Goal: Information Seeking & Learning: Find specific fact

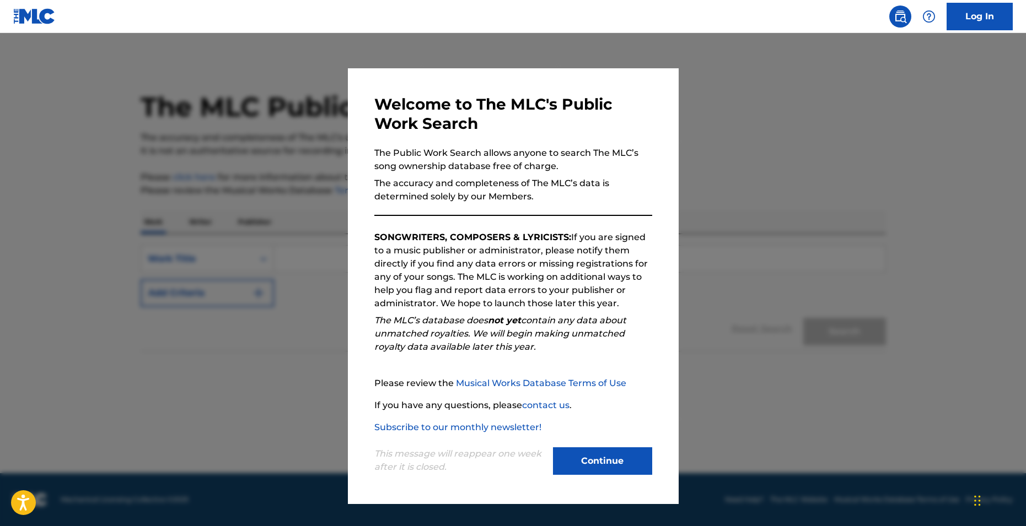
click at [605, 465] on button "Continue" at bounding box center [602, 462] width 99 height 28
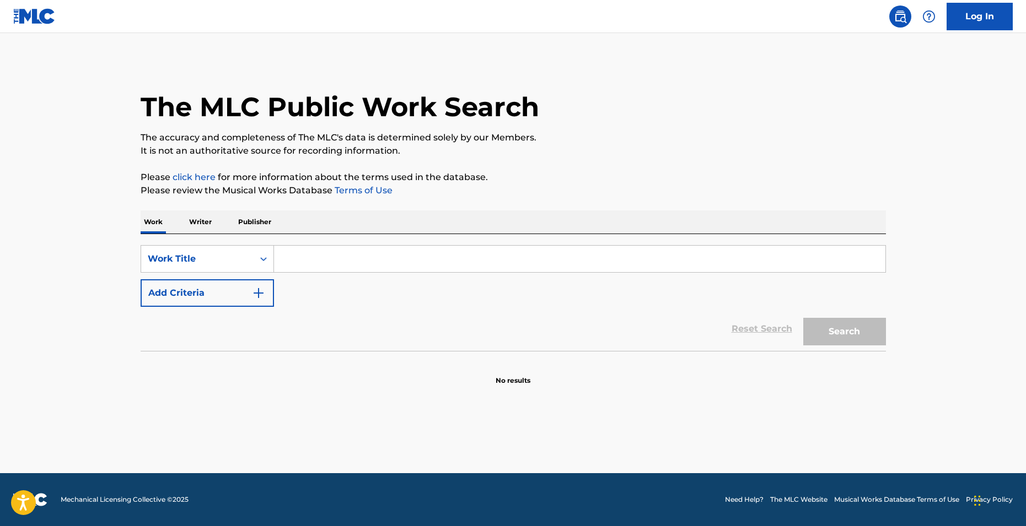
click at [332, 263] on input "Search Form" at bounding box center [579, 259] width 611 height 26
paste input "Double your pleasure, double your fun,"
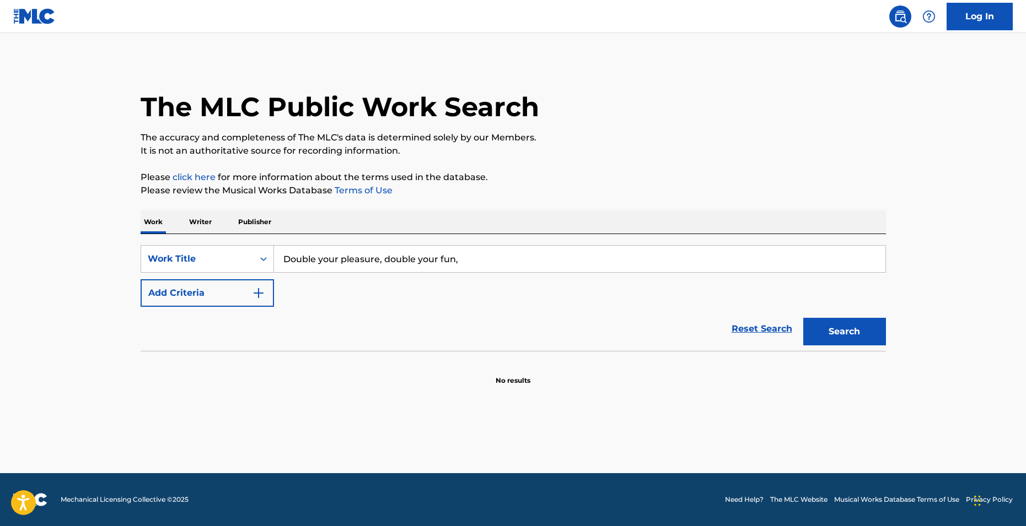
type input "Double your pleasure, double your fun,"
click at [862, 334] on button "Search" at bounding box center [844, 332] width 83 height 28
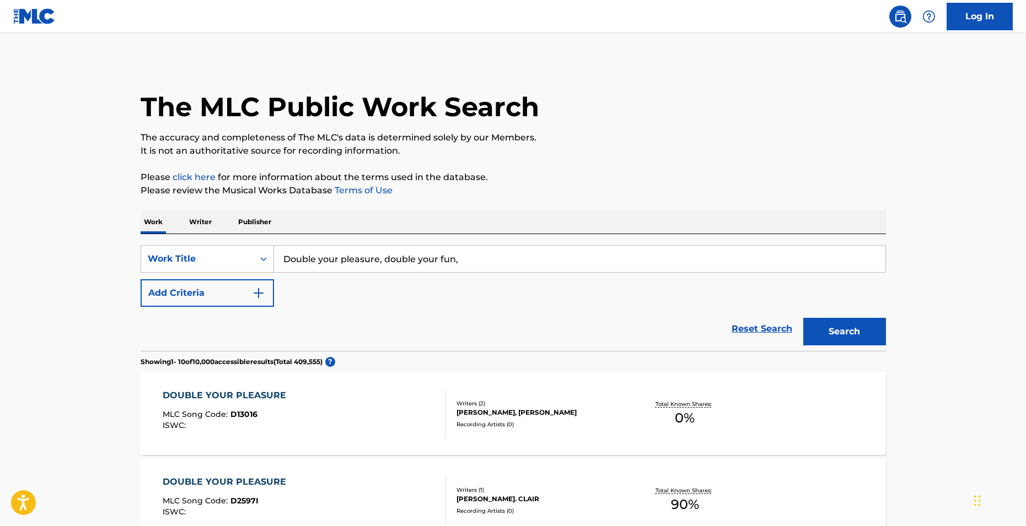
click at [186, 298] on button "Add Criteria" at bounding box center [207, 293] width 133 height 28
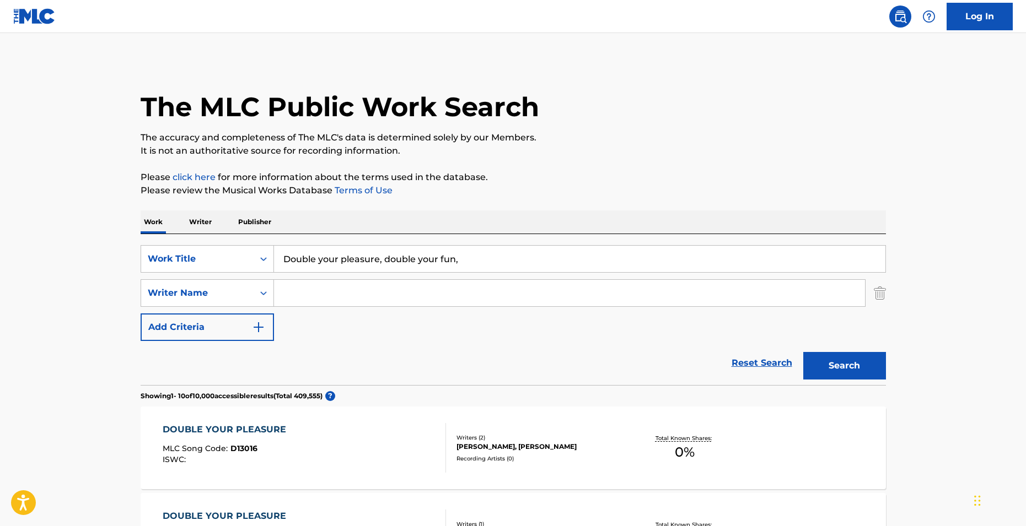
click at [294, 297] on input "Search Form" at bounding box center [569, 293] width 591 height 26
paste input "[PERSON_NAME]"
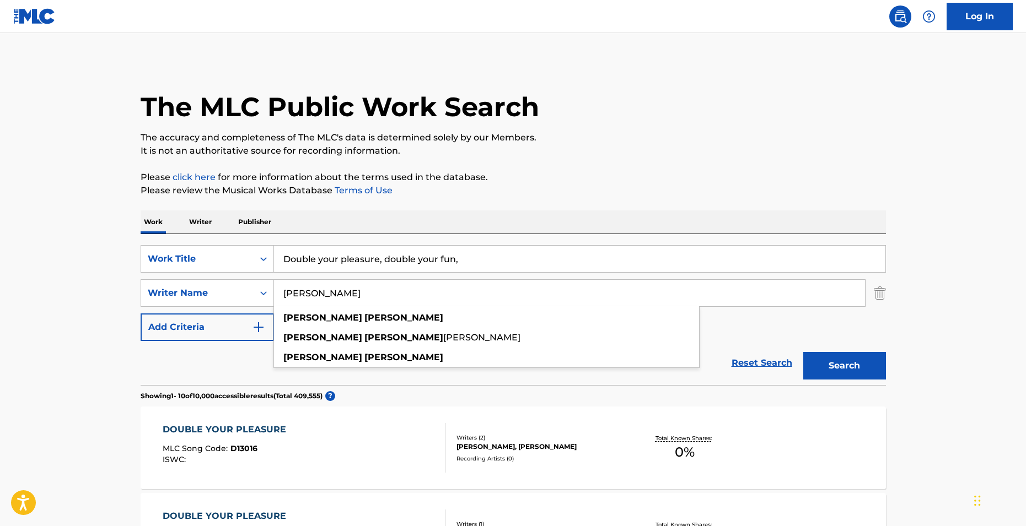
type input "[PERSON_NAME]"
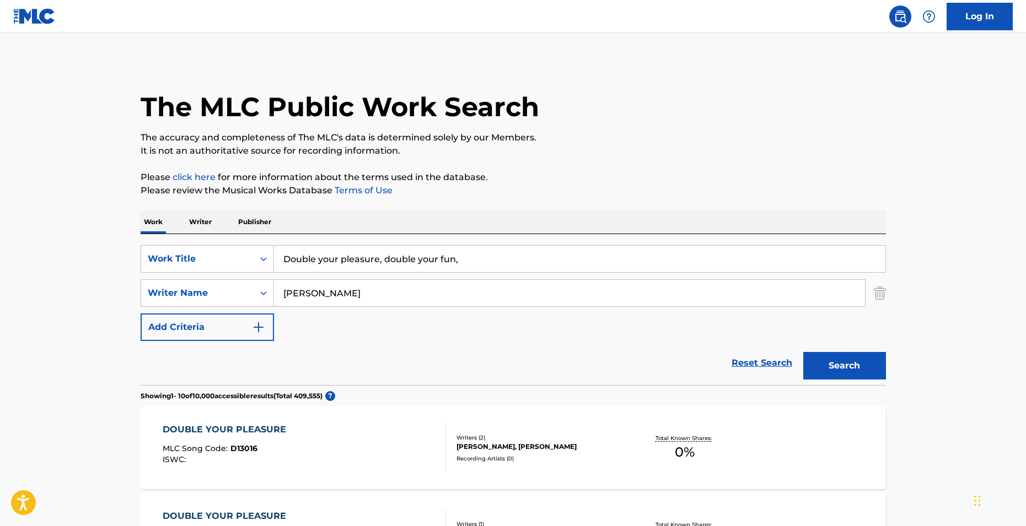
click at [838, 364] on button "Search" at bounding box center [844, 366] width 83 height 28
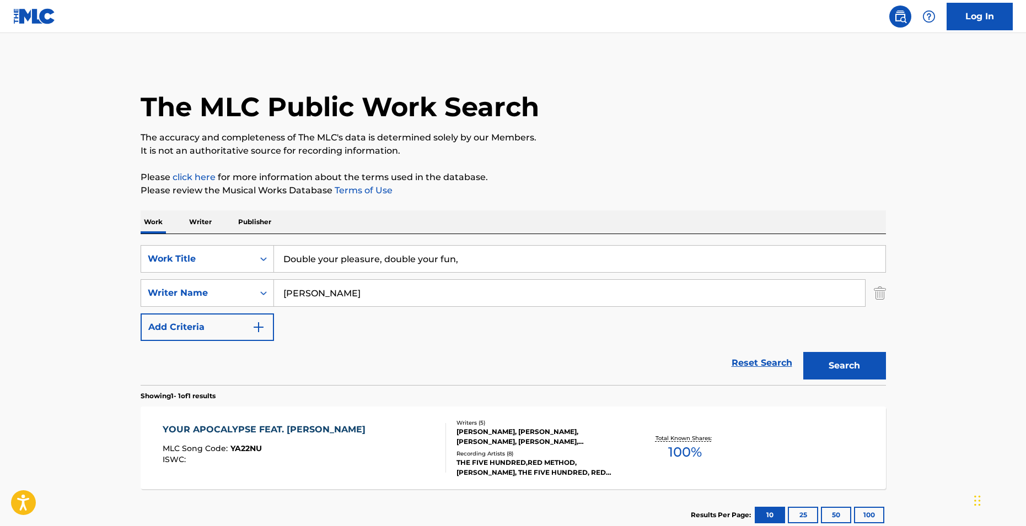
drag, startPoint x: 483, startPoint y: 266, endPoint x: 318, endPoint y: 254, distance: 165.8
click at [318, 254] on input "Double your pleasure, double your fun," at bounding box center [579, 259] width 611 height 26
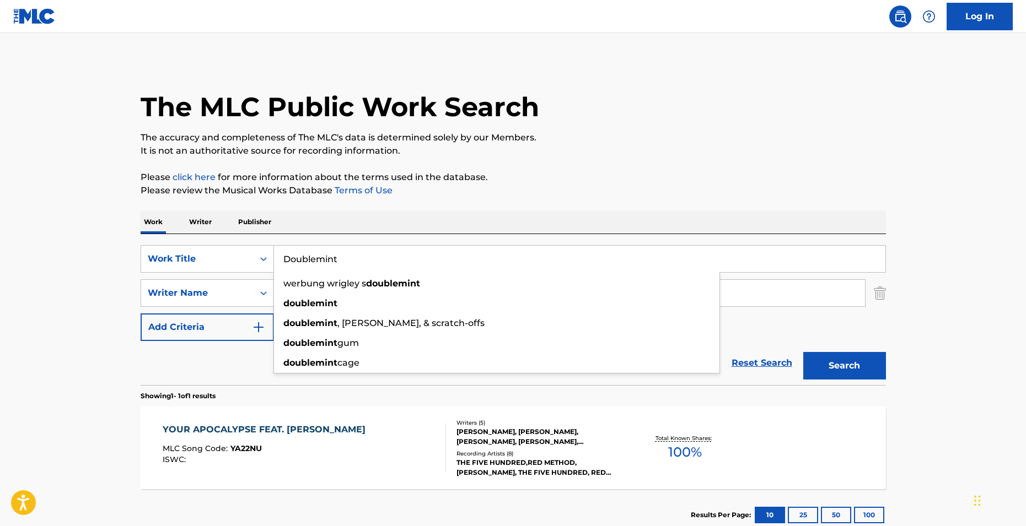
click at [803, 352] on button "Search" at bounding box center [844, 366] width 83 height 28
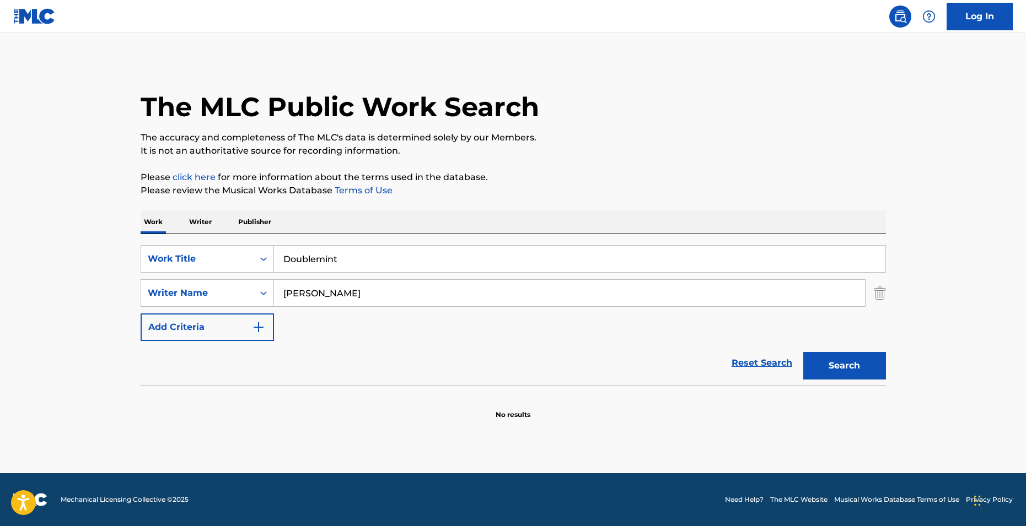
drag, startPoint x: 344, startPoint y: 259, endPoint x: 315, endPoint y: 259, distance: 29.2
click at [315, 259] on input "Doublemint" at bounding box center [579, 259] width 611 height 26
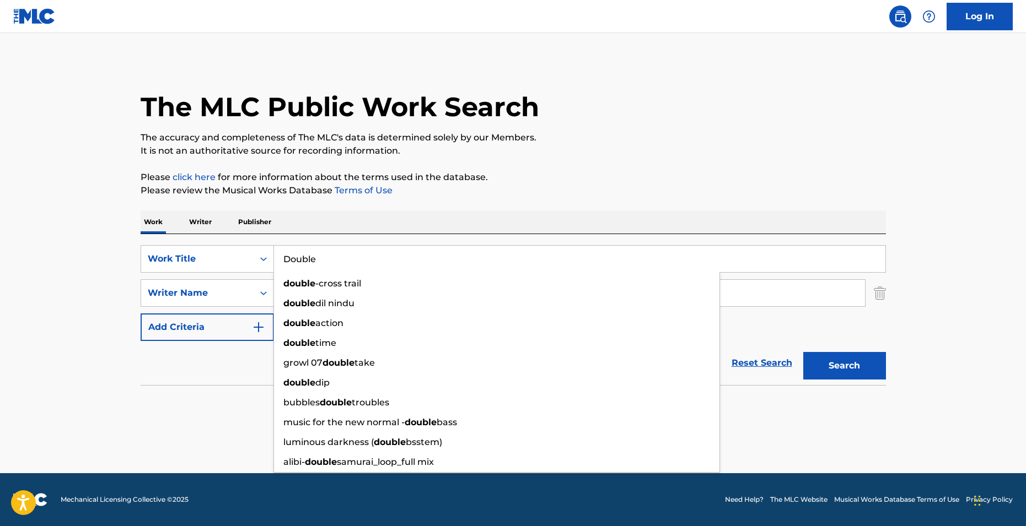
click at [803, 352] on button "Search" at bounding box center [844, 366] width 83 height 28
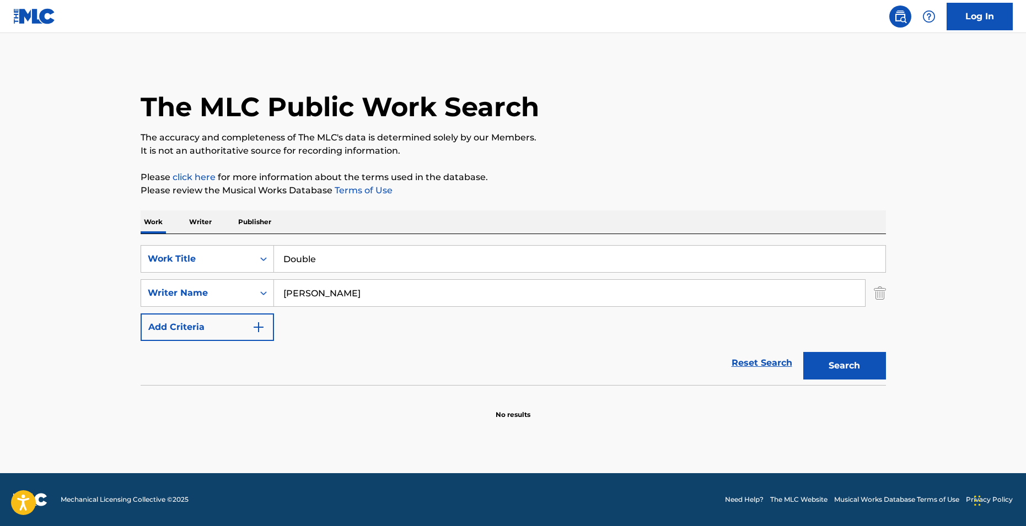
drag, startPoint x: 318, startPoint y: 261, endPoint x: 172, endPoint y: 245, distance: 147.0
click at [274, 246] on input "Double" at bounding box center [579, 259] width 611 height 26
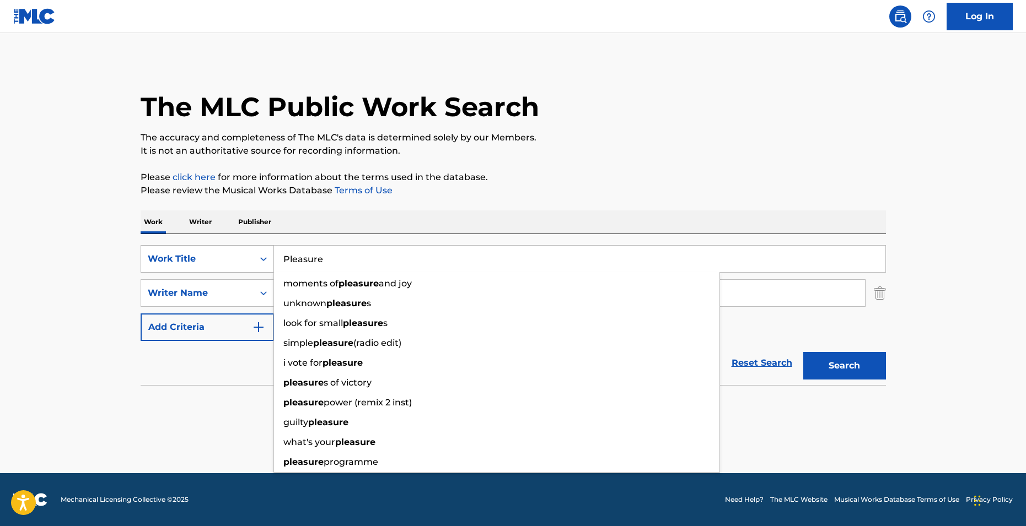
type input "Pleasure"
click at [803, 352] on button "Search" at bounding box center [844, 366] width 83 height 28
click at [551, 145] on p "It is not an authoritative source for recording information." at bounding box center [513, 150] width 745 height 13
